Goal: Transaction & Acquisition: Purchase product/service

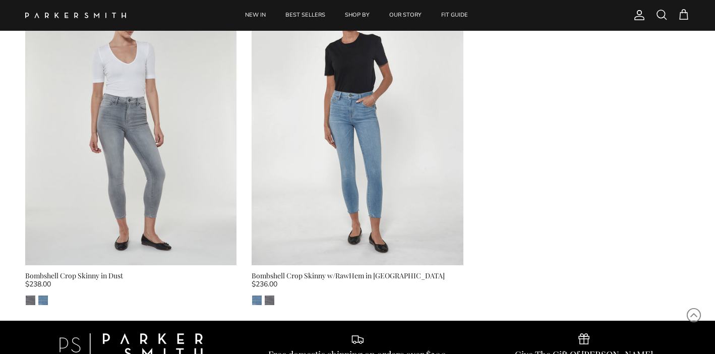
scroll to position [97, 0]
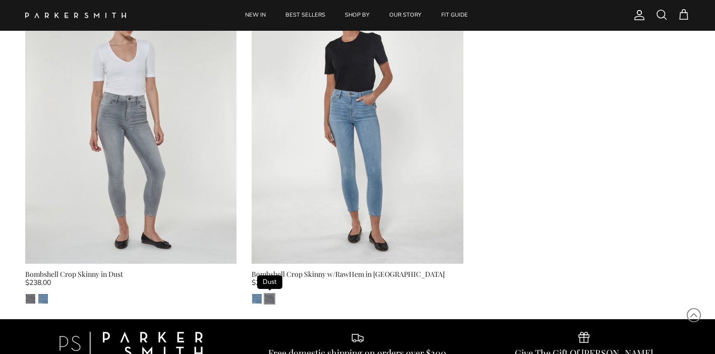
click at [266, 302] on img "Dust" at bounding box center [270, 299] width 10 height 10
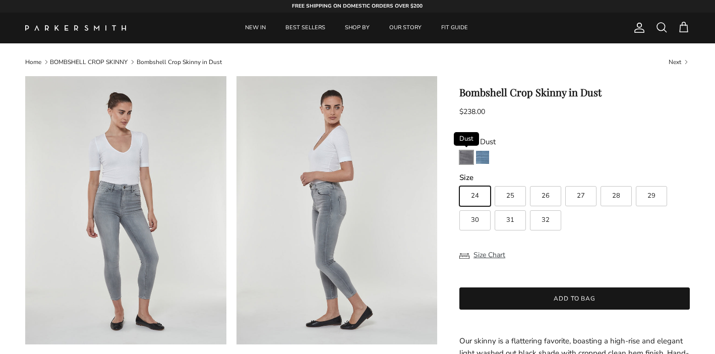
click at [464, 155] on img "Dust" at bounding box center [466, 157] width 13 height 13
click at [486, 158] on img "Laguna" at bounding box center [482, 157] width 13 height 13
